Goal: Find specific page/section

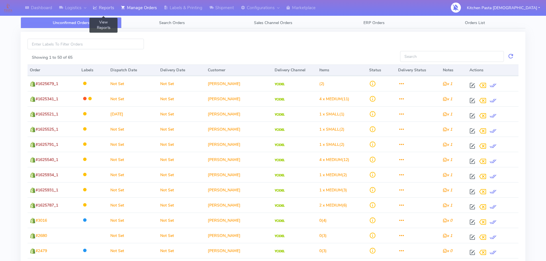
click at [100, 10] on link "Reports" at bounding box center [103, 8] width 28 height 16
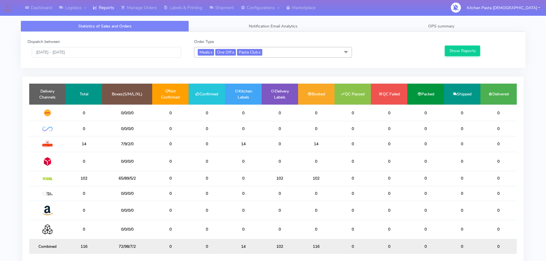
click at [272, 54] on span "Meals x One Off x Pasta Club x" at bounding box center [273, 52] width 158 height 11
drag, startPoint x: 280, startPoint y: 50, endPoint x: 269, endPoint y: 65, distance: 18.3
click at [280, 50] on span "Meals x One Off x Pasta Club x" at bounding box center [273, 52] width 158 height 11
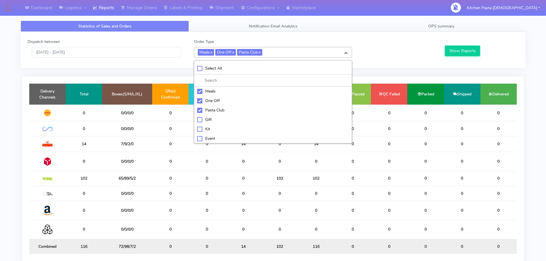
click at [222, 108] on div "Pasta Club" at bounding box center [273, 110] width 152 height 6
checkbox input "false"
click at [209, 98] on div "One Off" at bounding box center [273, 101] width 152 height 6
checkbox input "false"
click at [209, 91] on div "Meals" at bounding box center [273, 91] width 152 height 6
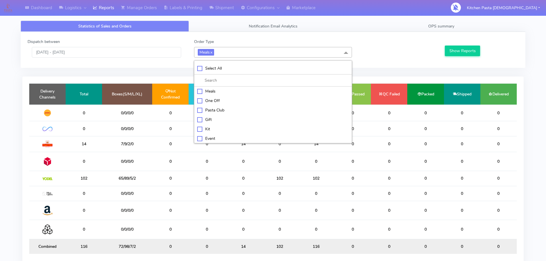
checkbox input "false"
drag, startPoint x: 212, startPoint y: 126, endPoint x: 383, endPoint y: 99, distance: 172.8
click at [213, 126] on div "Kit" at bounding box center [273, 129] width 152 height 6
click at [458, 49] on button "Show Reports" at bounding box center [462, 51] width 35 height 11
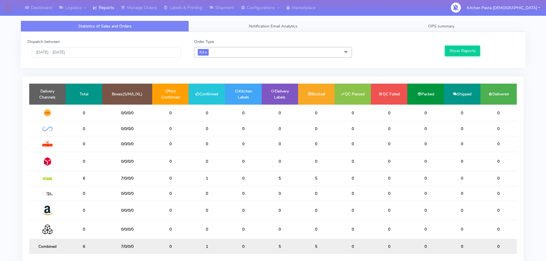
click at [232, 54] on span "Kit x" at bounding box center [273, 52] width 158 height 11
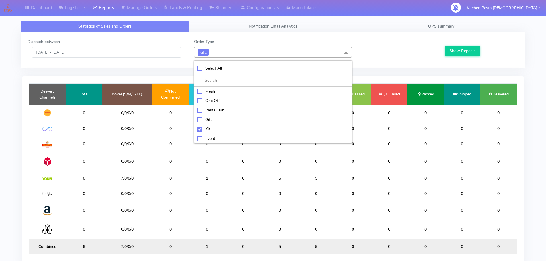
click at [206, 130] on div "Kit" at bounding box center [273, 129] width 152 height 6
checkbox input "false"
click at [216, 136] on div "ATAVI" at bounding box center [273, 138] width 152 height 6
checkbox input "true"
